Goal: Task Accomplishment & Management: Complete application form

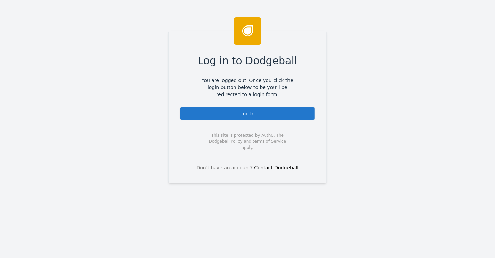
click at [246, 112] on div "Log In" at bounding box center [248, 114] width 136 height 14
click at [244, 112] on div "Log In" at bounding box center [248, 114] width 136 height 14
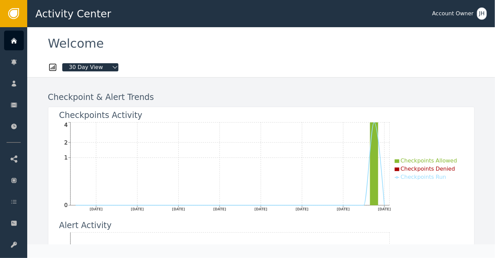
click at [261, 52] on div "Welcome" at bounding box center [261, 44] width 426 height 15
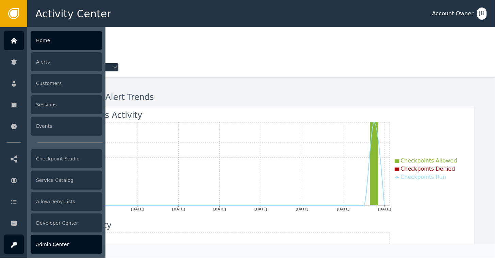
click at [55, 243] on div "Admin Center" at bounding box center [66, 244] width 71 height 19
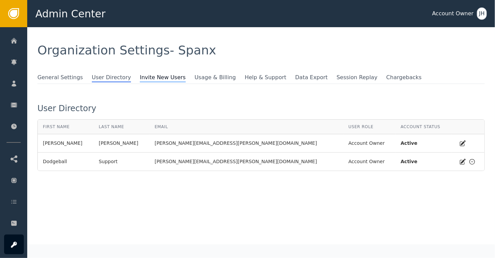
click at [141, 75] on span "Invite New Users" at bounding box center [163, 77] width 46 height 9
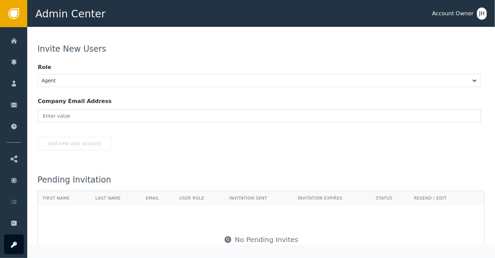
scroll to position [68, 0]
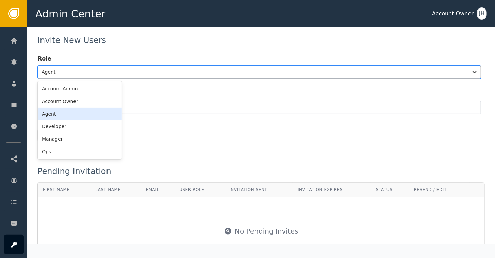
click at [96, 71] on div at bounding box center [252, 72] width 423 height 10
click at [71, 98] on div "Account Owner" at bounding box center [80, 101] width 84 height 13
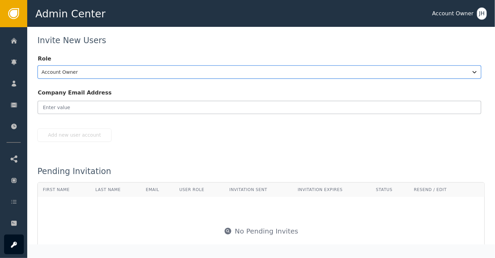
click at [64, 103] on input "email" at bounding box center [259, 107] width 443 height 13
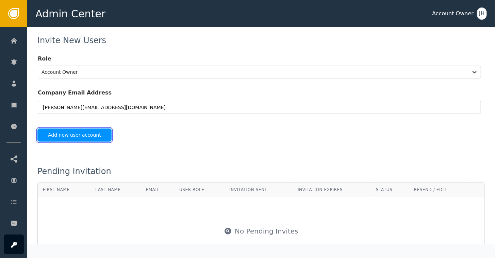
click at [65, 139] on button "Add new user account" at bounding box center [74, 135] width 74 height 13
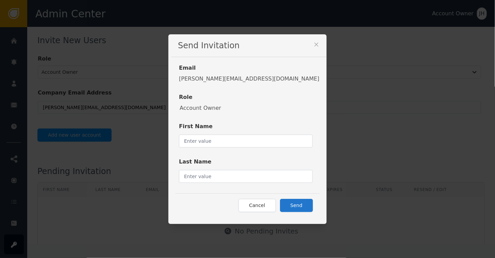
type input "[PERSON_NAME][EMAIL_ADDRESS][DOMAIN_NAME]"
click at [222, 139] on input "text" at bounding box center [246, 141] width 134 height 13
type input "Dodgeball"
type input "Support"
click at [280, 206] on button "Send" at bounding box center [296, 205] width 33 height 13
